Goal: Check status: Check status

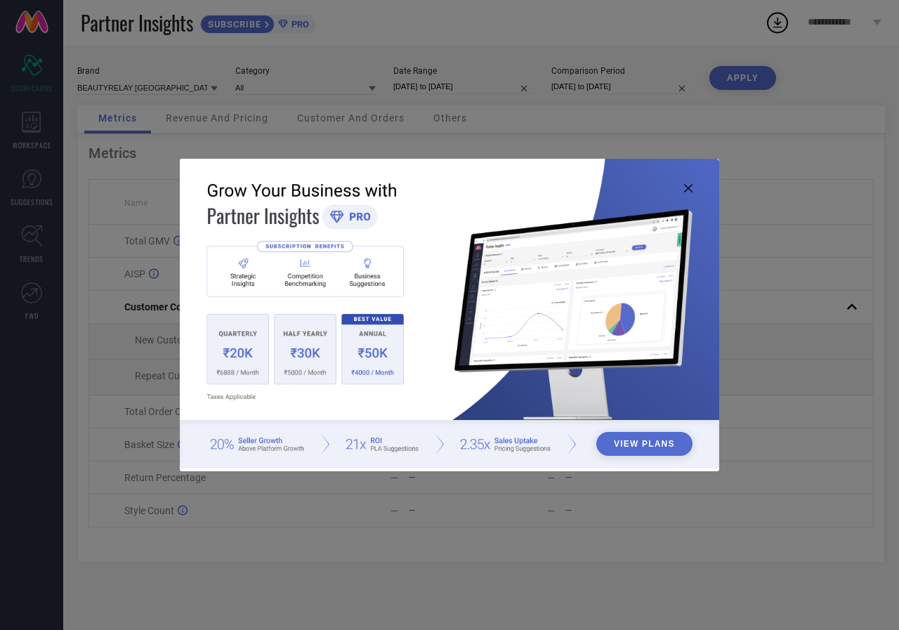
click at [687, 191] on icon at bounding box center [688, 188] width 8 height 8
type input "All"
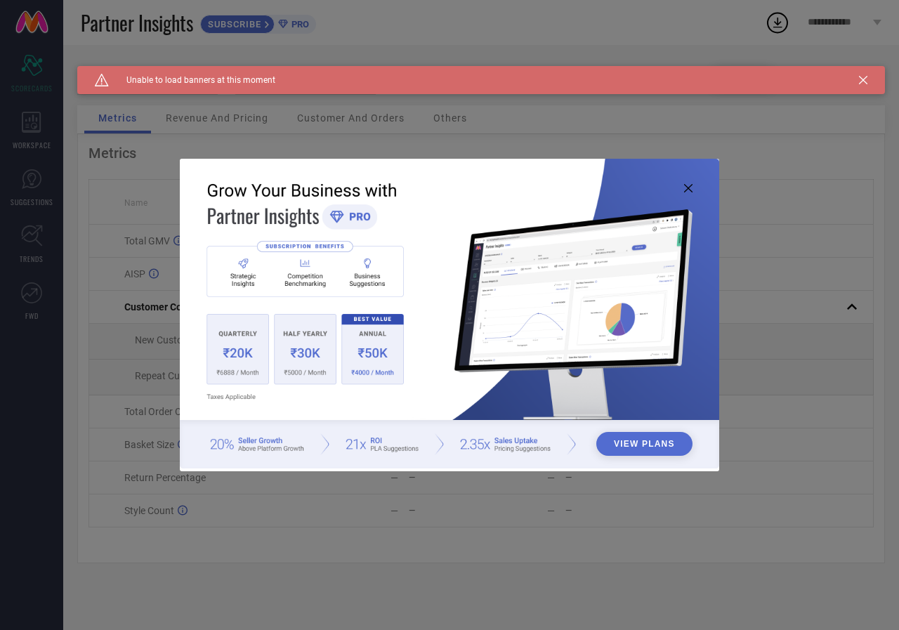
click at [693, 188] on img at bounding box center [449, 314] width 539 height 310
click at [695, 183] on img at bounding box center [449, 314] width 539 height 310
click at [701, 205] on img at bounding box center [449, 314] width 539 height 310
click at [689, 187] on icon at bounding box center [688, 188] width 8 height 8
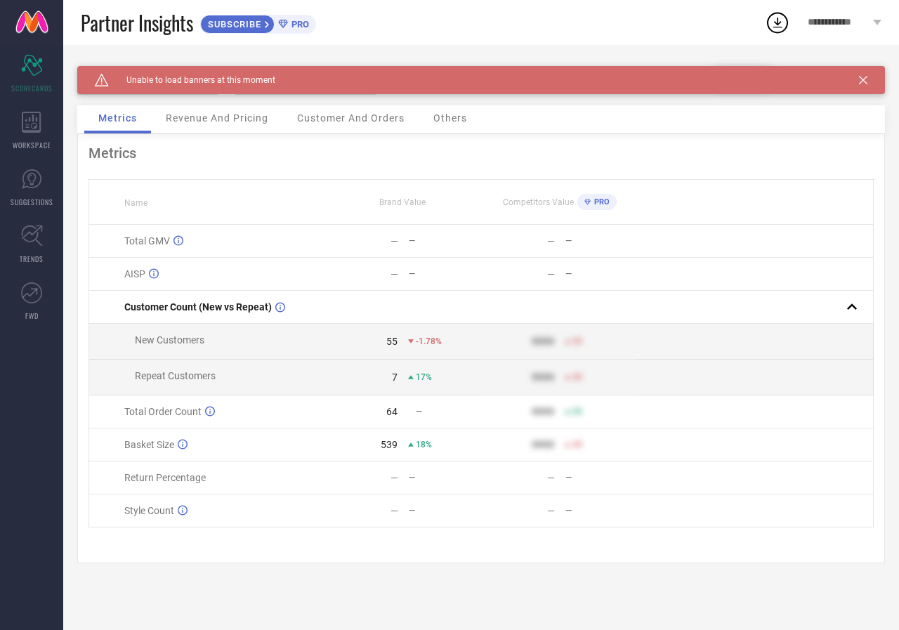
click at [868, 81] on div "Caution Created with Sketch. Unable to load banners at this moment" at bounding box center [480, 80] width 807 height 28
click at [856, 80] on div "Caution Created with Sketch. Unable to load banners at this moment" at bounding box center [480, 80] width 807 height 28
drag, startPoint x: 856, startPoint y: 79, endPoint x: 877, endPoint y: 79, distance: 21.1
click at [869, 79] on div "Caution Created with Sketch. Unable to load banners at this moment" at bounding box center [480, 80] width 807 height 28
click at [864, 79] on icon at bounding box center [863, 80] width 8 height 8
